Goal: Use online tool/utility: Utilize a website feature to perform a specific function

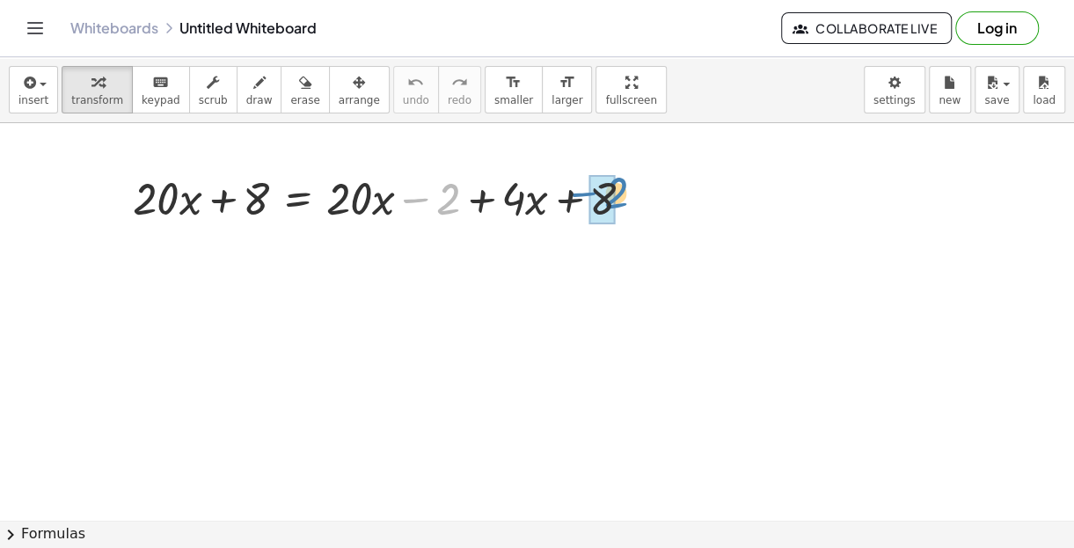
drag, startPoint x: 413, startPoint y: 200, endPoint x: 580, endPoint y: 193, distance: 167.2
click at [580, 193] on div at bounding box center [389, 197] width 531 height 60
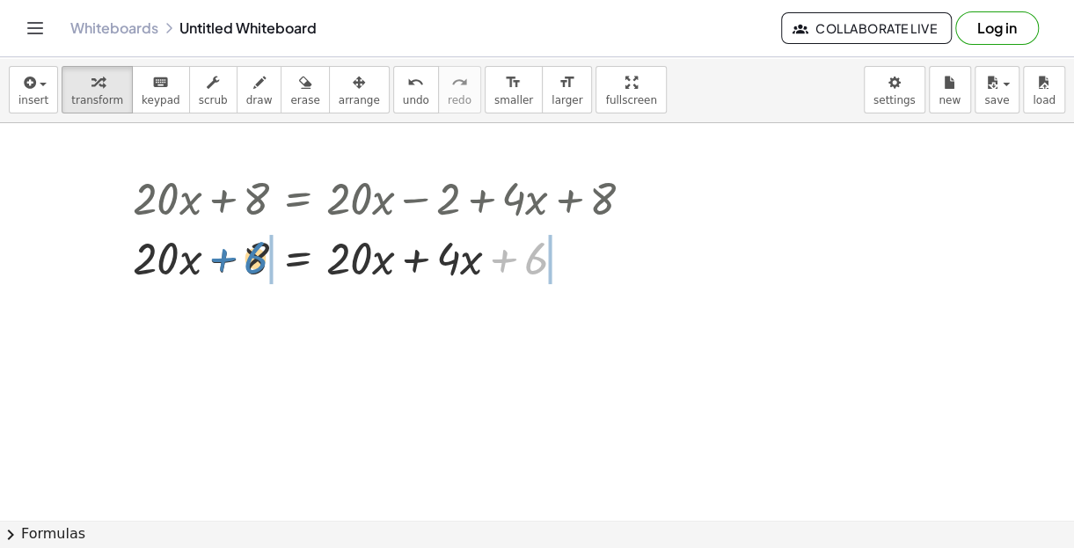
drag, startPoint x: 505, startPoint y: 260, endPoint x: 225, endPoint y: 259, distance: 279.6
click at [224, 259] on div at bounding box center [389, 257] width 531 height 60
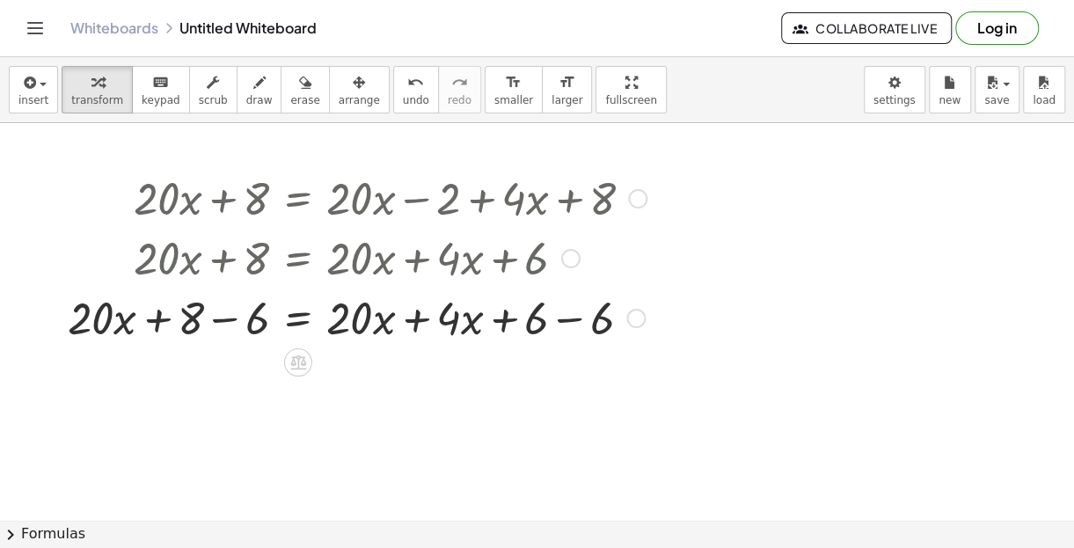
click at [231, 326] on div at bounding box center [357, 317] width 596 height 60
click at [582, 320] on div at bounding box center [389, 317] width 531 height 60
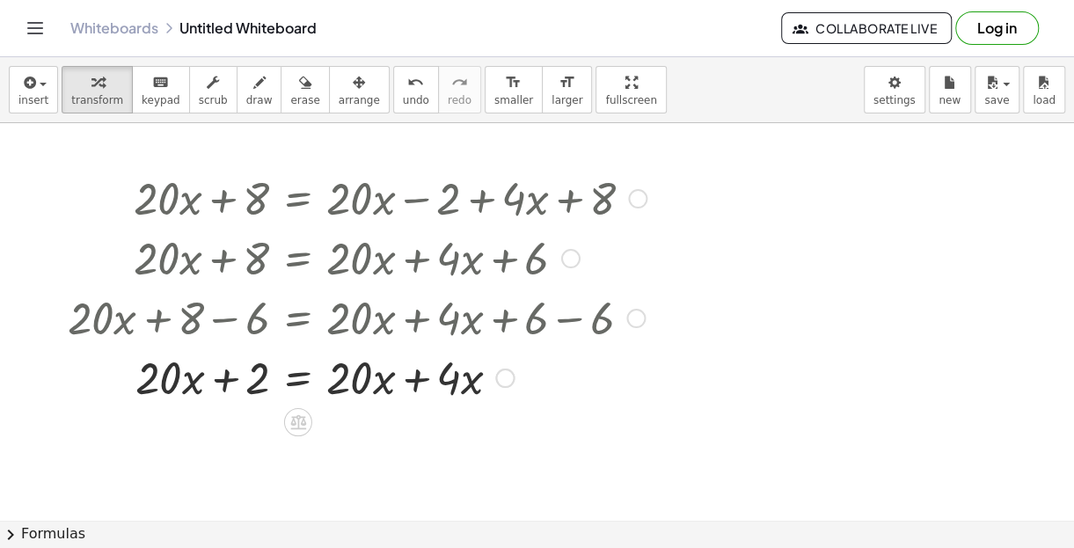
click at [417, 391] on div at bounding box center [357, 376] width 596 height 60
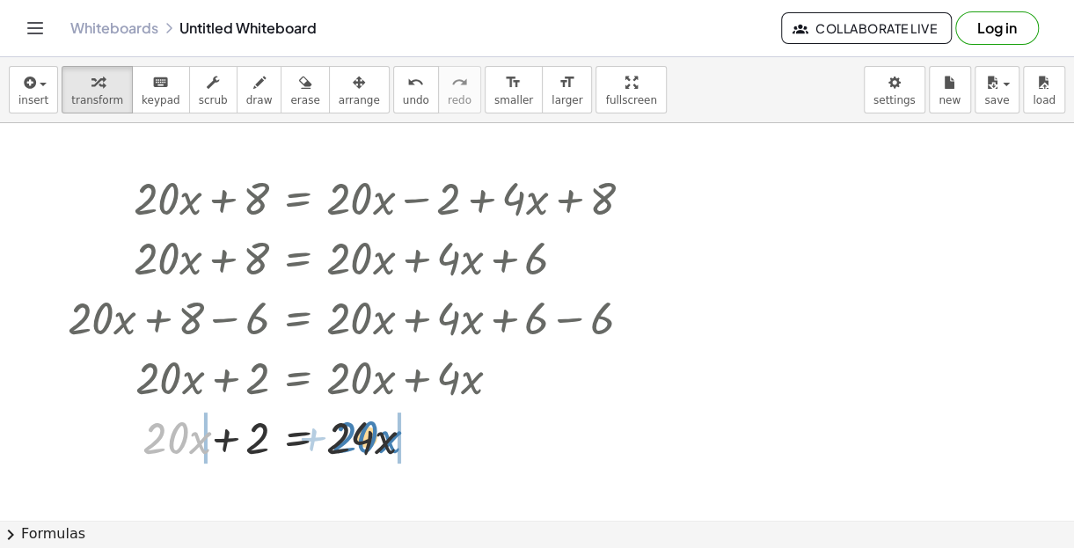
drag, startPoint x: 152, startPoint y: 435, endPoint x: 342, endPoint y: 434, distance: 189.9
click at [342, 434] on div at bounding box center [353, 436] width 589 height 60
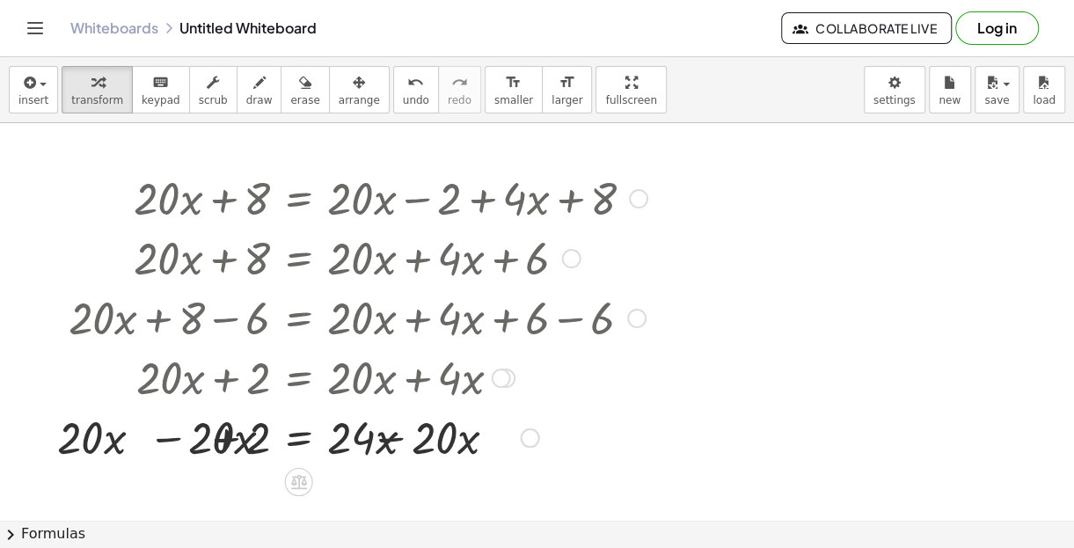
drag, startPoint x: 397, startPoint y: 439, endPoint x: 405, endPoint y: 440, distance: 8.8
click at [400, 440] on div at bounding box center [337, 436] width 638 height 60
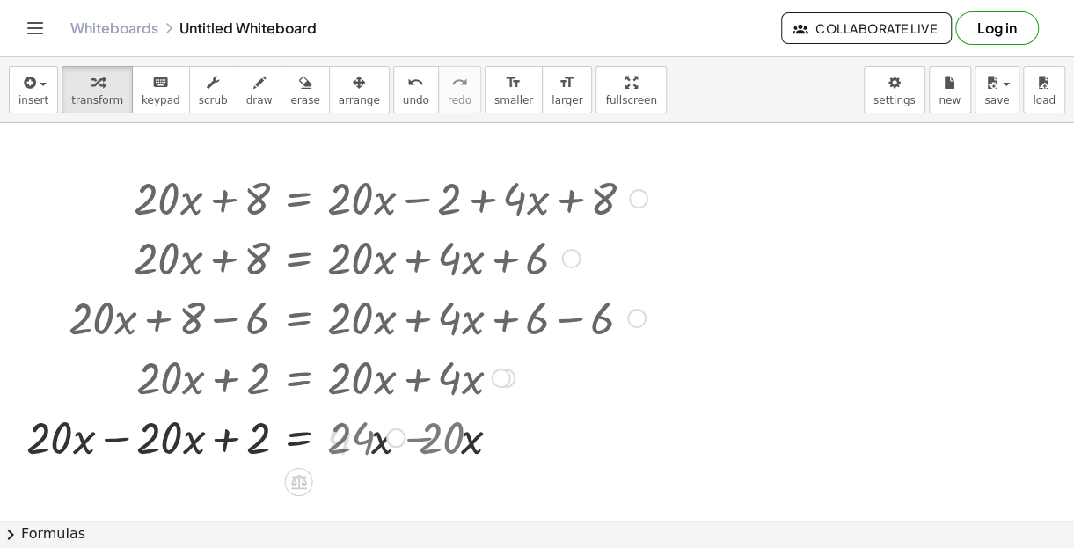
click at [412, 440] on div at bounding box center [337, 436] width 638 height 60
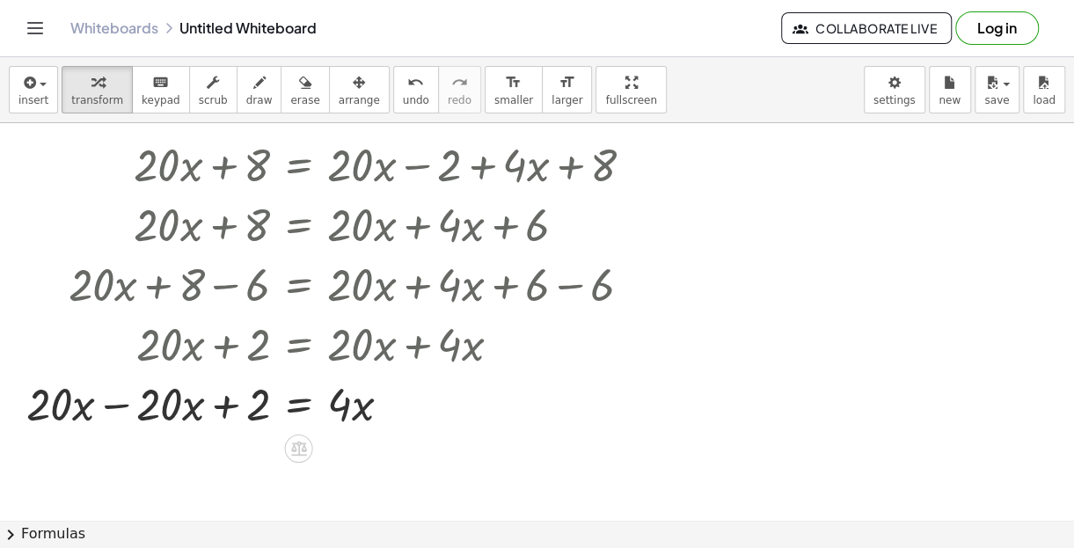
scroll to position [106, 0]
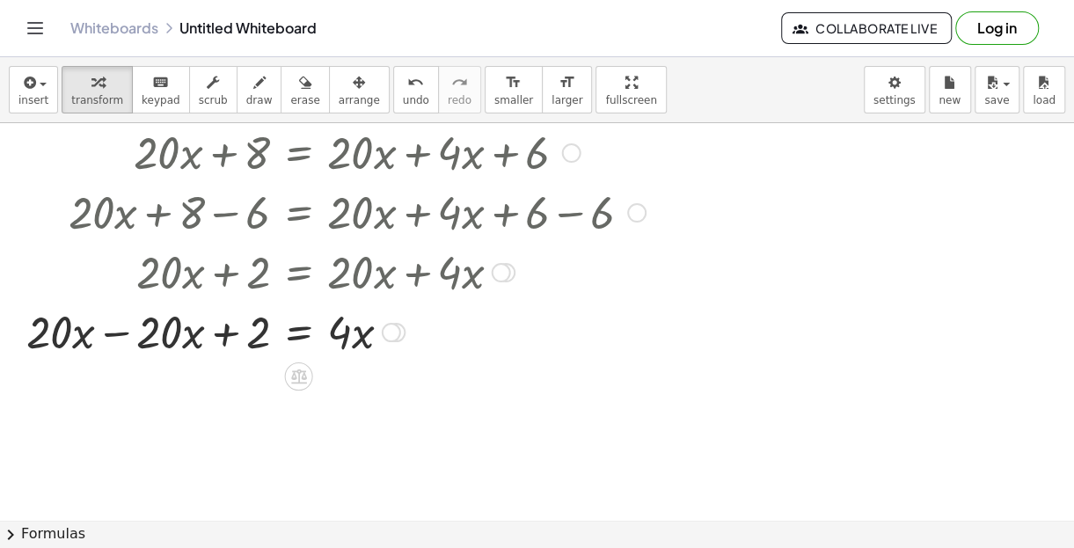
drag, startPoint x: 120, startPoint y: 331, endPoint x: 149, endPoint y: 339, distance: 29.5
click at [120, 331] on div at bounding box center [337, 331] width 638 height 60
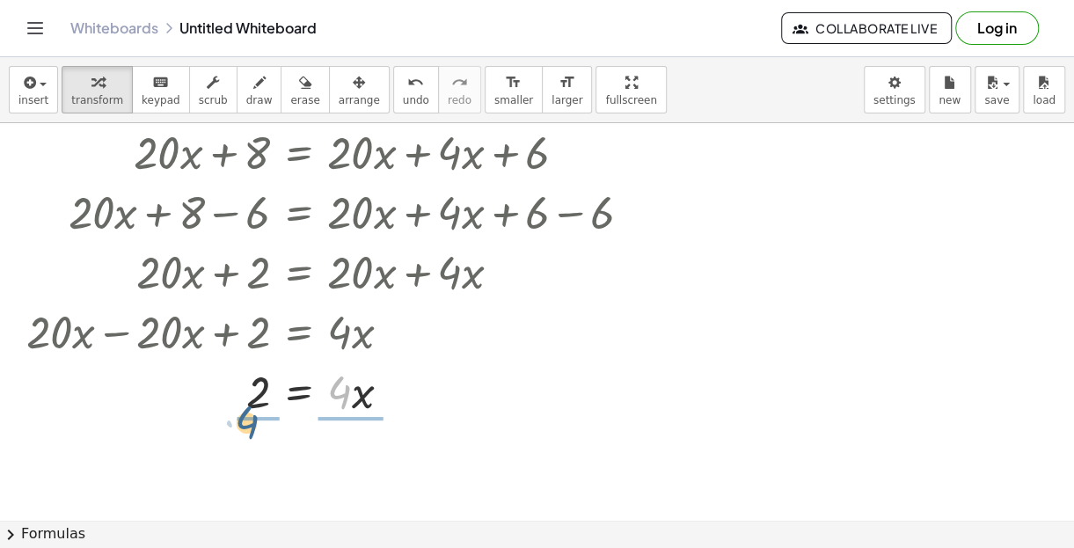
drag, startPoint x: 343, startPoint y: 400, endPoint x: 259, endPoint y: 435, distance: 90.6
click at [263, 395] on div at bounding box center [337, 395] width 638 height 88
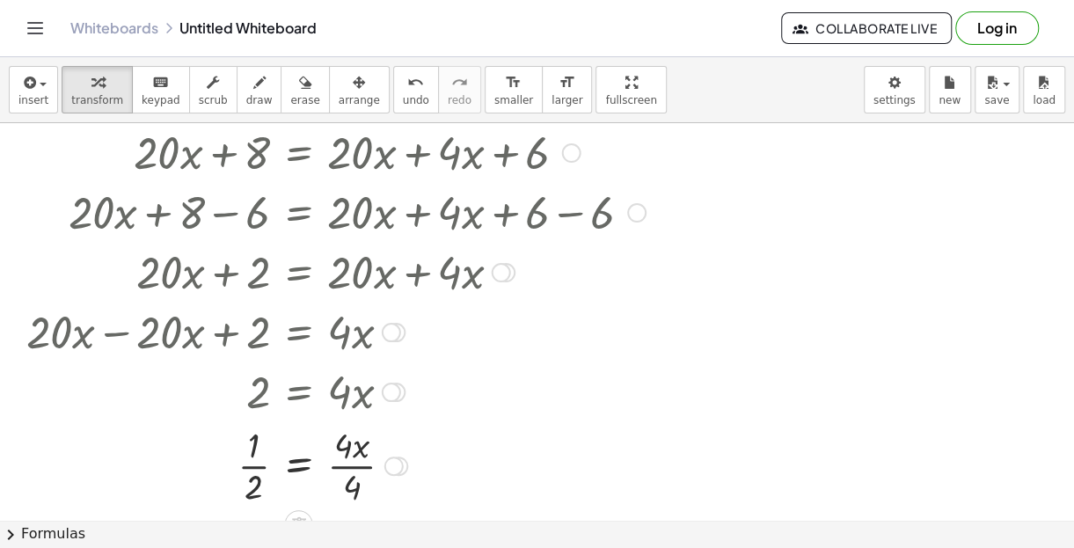
click at [353, 470] on div at bounding box center [337, 464] width 638 height 88
click at [251, 469] on div at bounding box center [337, 464] width 638 height 88
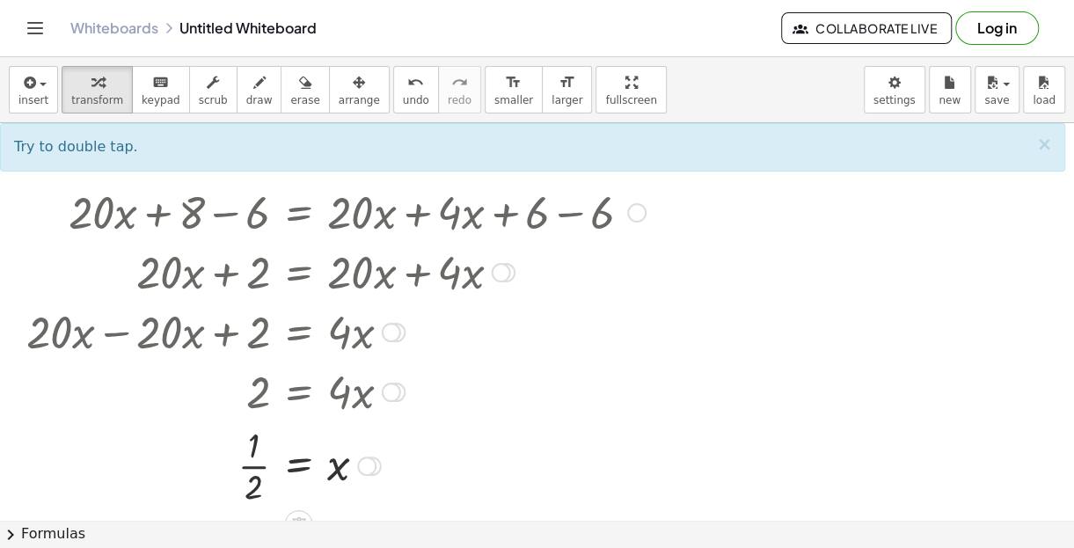
scroll to position [353, 0]
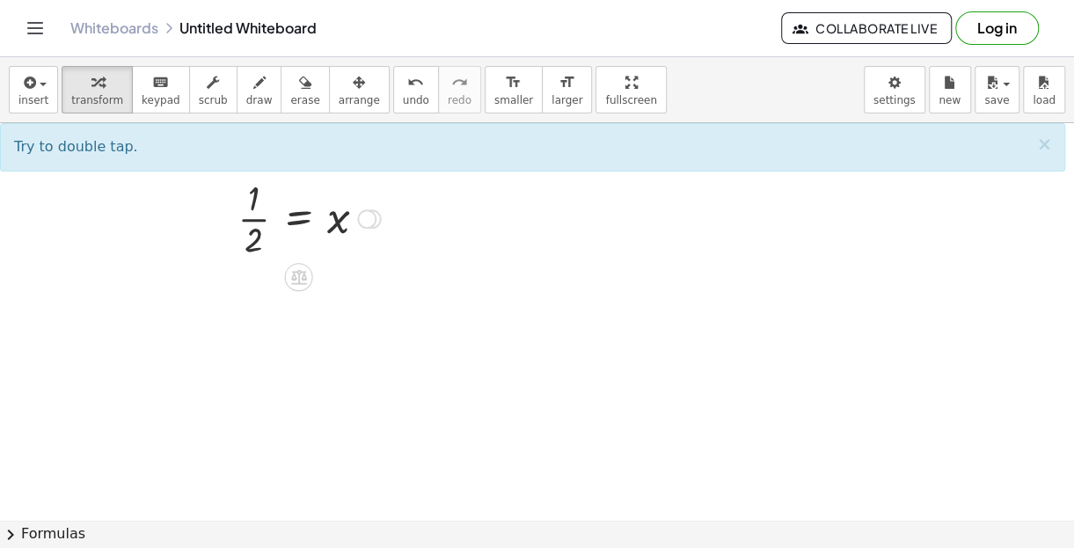
click at [262, 221] on div at bounding box center [337, 217] width 638 height 88
click at [257, 221] on div at bounding box center [337, 217] width 638 height 88
